Goal: Find specific page/section: Find specific page/section

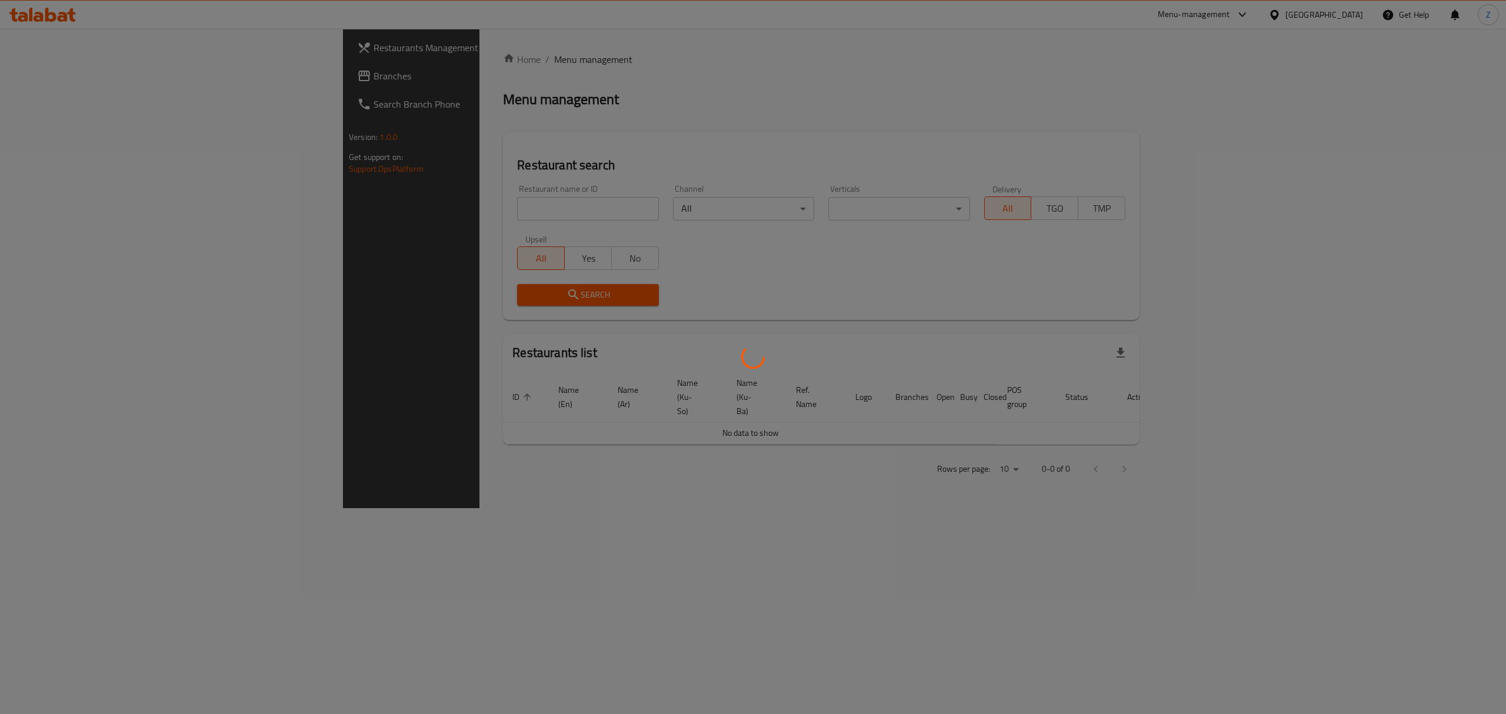
click at [446, 203] on div at bounding box center [753, 357] width 1506 height 714
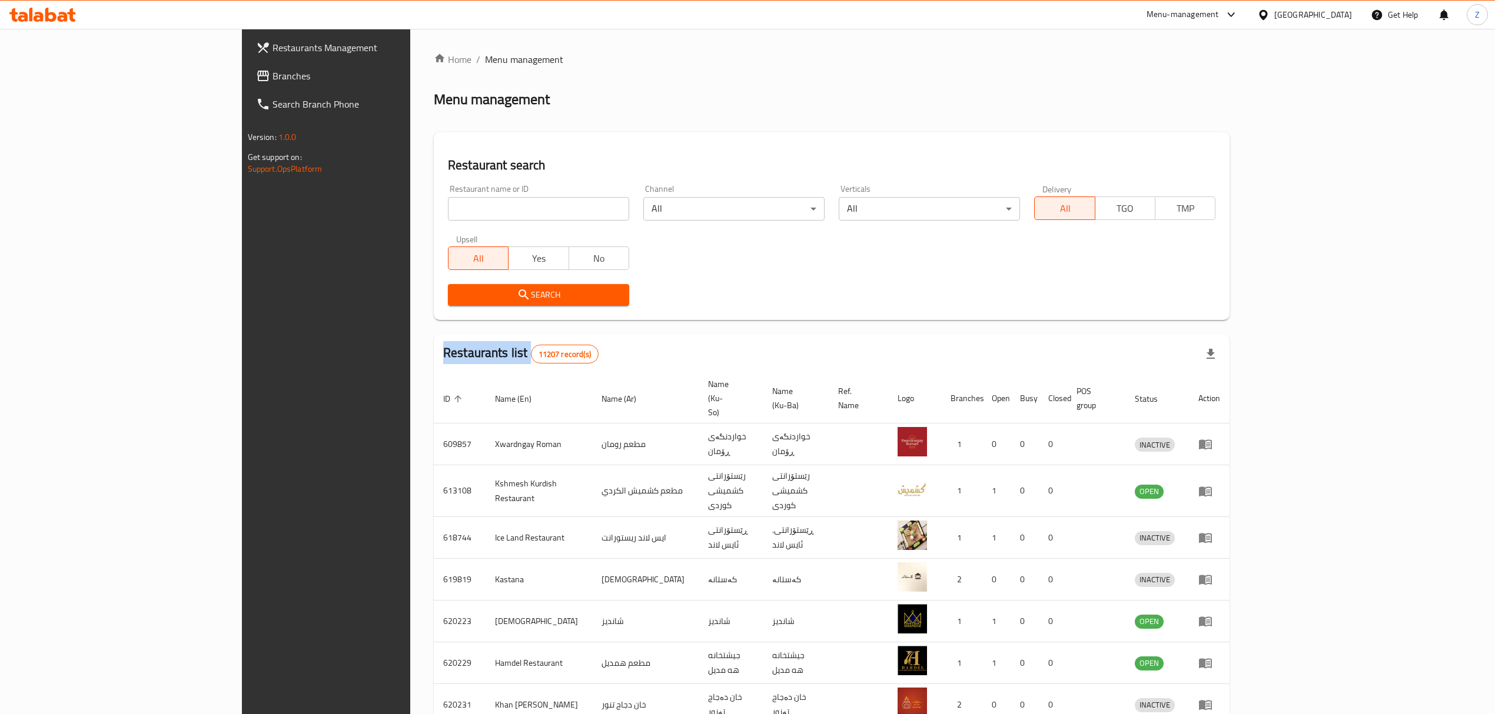
click at [446, 203] on div "Home / Menu management Menu management Restaurant search Restaurant name or ID …" at bounding box center [832, 471] width 796 height 839
drag, startPoint x: 0, startPoint y: 0, endPoint x: 446, endPoint y: 203, distance: 490.1
click at [448, 203] on input "search" at bounding box center [538, 209] width 181 height 24
type input "h"
click button "Search" at bounding box center [538, 295] width 181 height 22
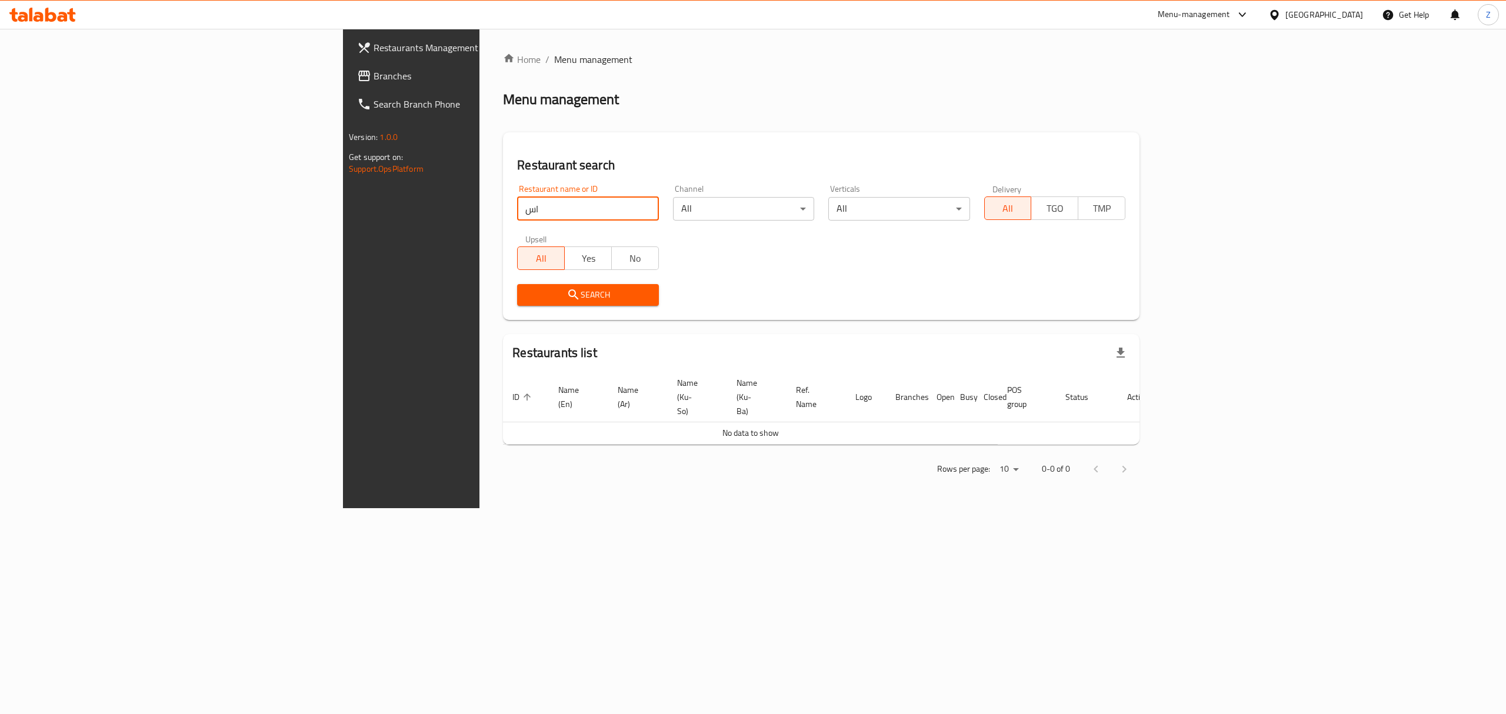
type input "ا"
type input "الربيع"
click button "Search" at bounding box center [587, 295] width 141 height 22
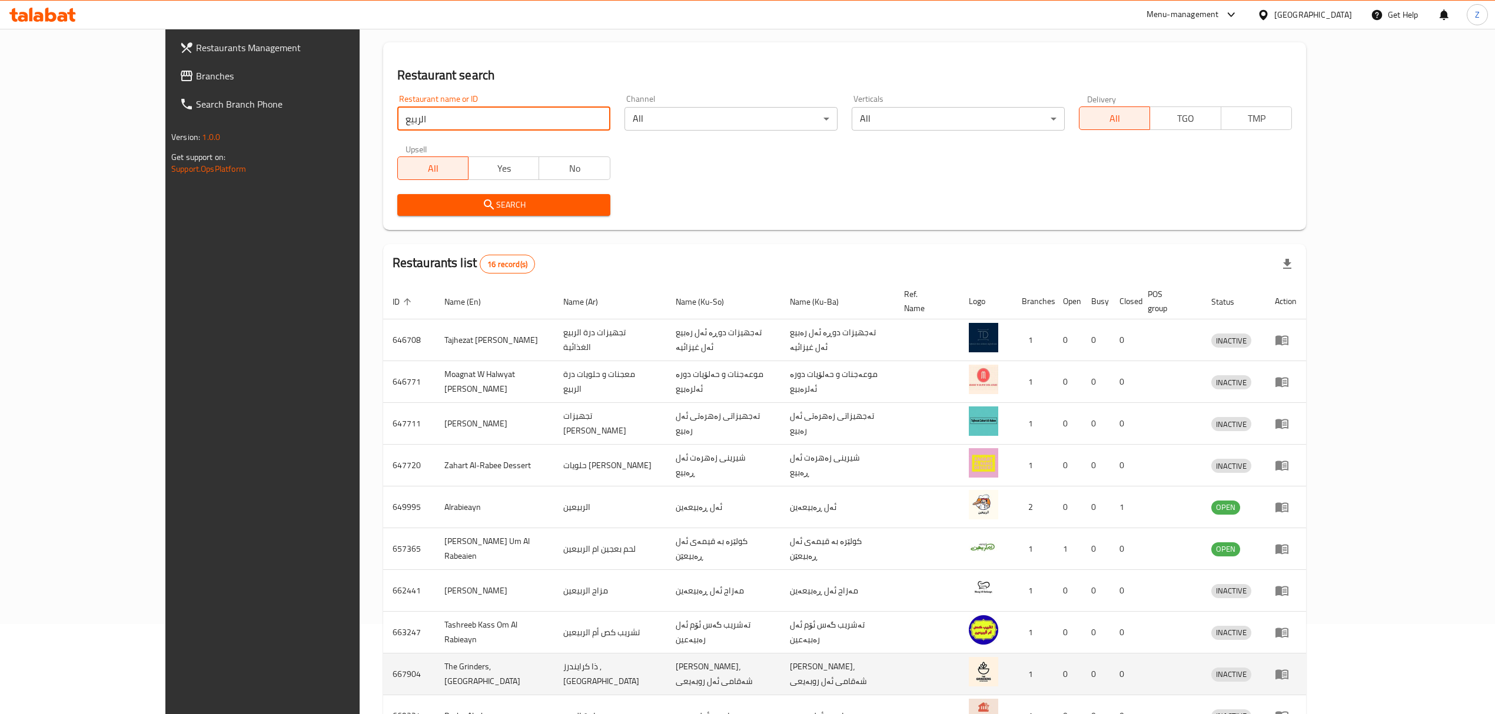
scroll to position [89, 0]
click at [1219, 8] on div "Menu-management" at bounding box center [1182, 15] width 72 height 14
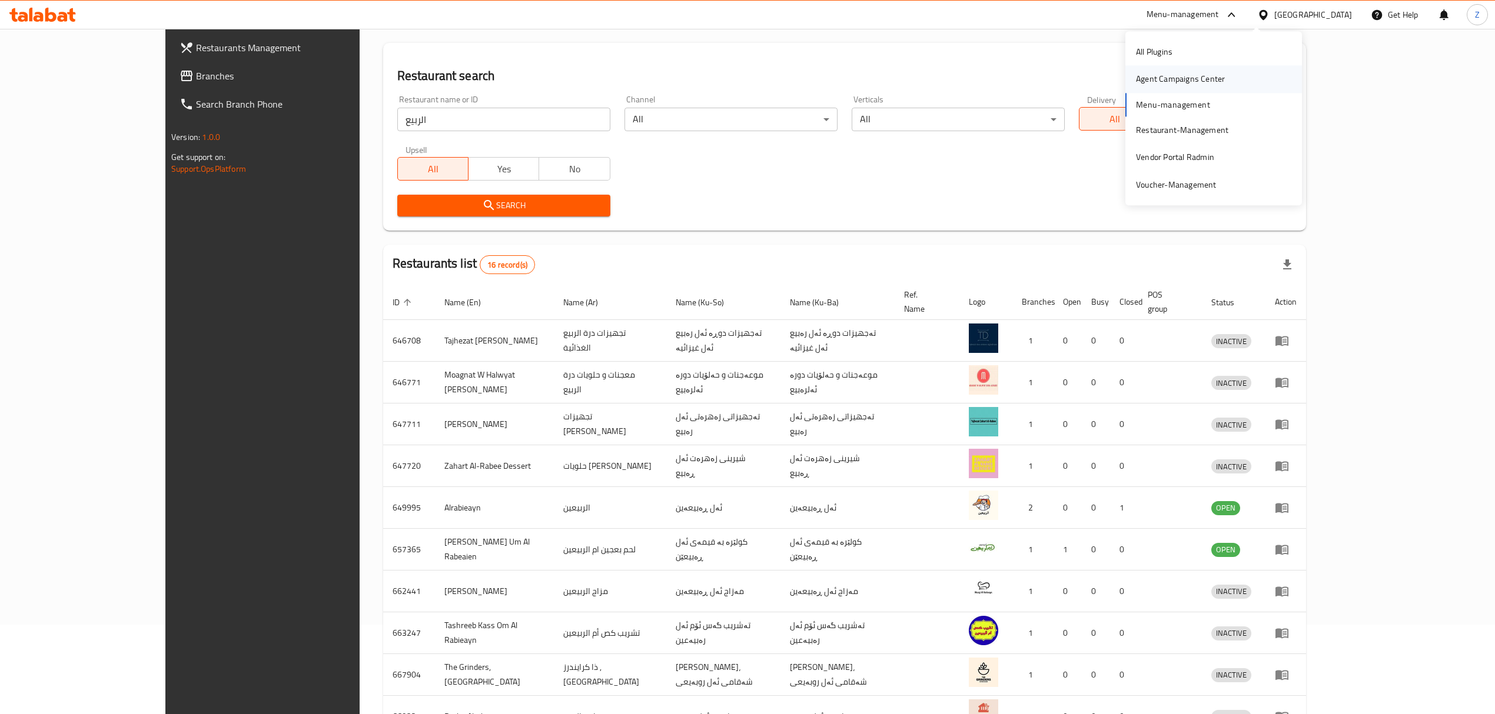
click at [1191, 68] on div "Agent Campaigns Center" at bounding box center [1180, 79] width 108 height 27
